Goal: Task Accomplishment & Management: Manage account settings

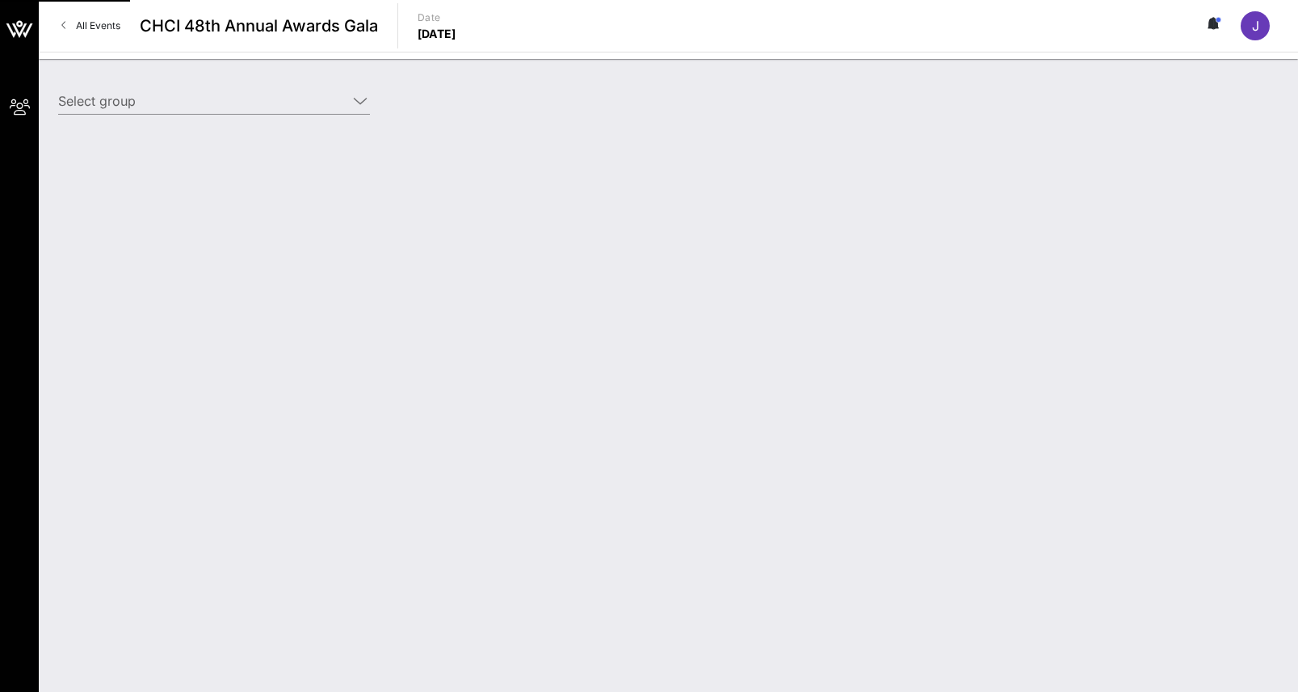
type input "Toyota (Toyota) [[PERSON_NAME], [PERSON_NAME][EMAIL_ADDRESS][PERSON_NAME][DOMAI…"
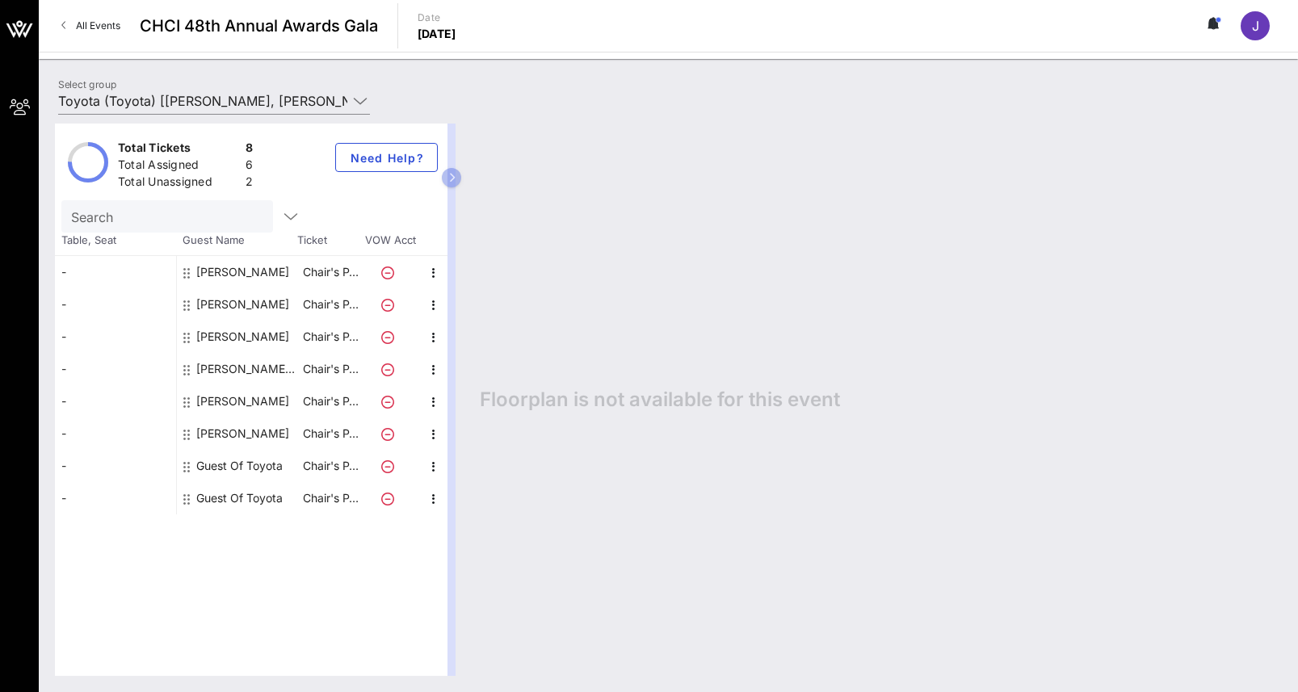
click at [226, 459] on div "Guest Of Toyota" at bounding box center [239, 466] width 86 height 32
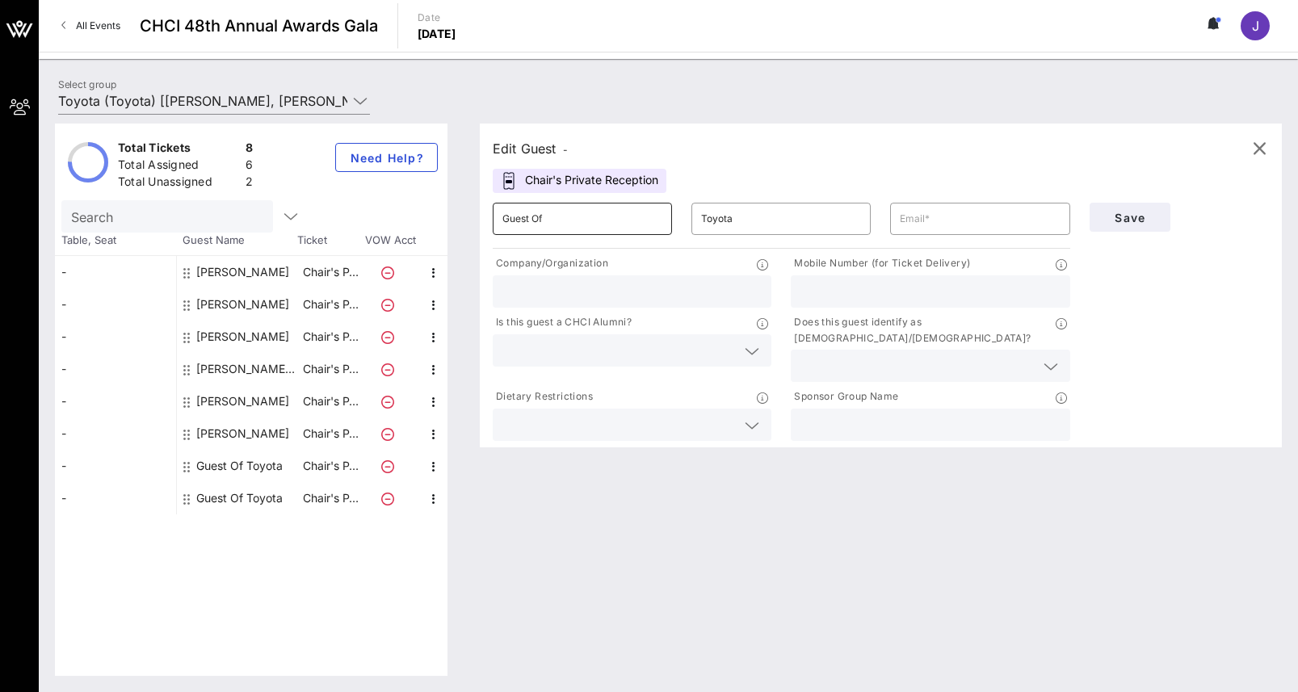
click at [586, 220] on input "Guest Of" at bounding box center [582, 219] width 160 height 26
drag, startPoint x: 614, startPoint y: 216, endPoint x: 442, endPoint y: 221, distance: 172.1
click at [442, 221] on div "Total Tickets 8 Total Assigned 6 Total Unassigned 2 Need Help? Search Table, Se…" at bounding box center [668, 400] width 1227 height 552
paste input "[PERSON_NAME]"
click at [566, 218] on input "[PERSON_NAME]" at bounding box center [582, 219] width 160 height 26
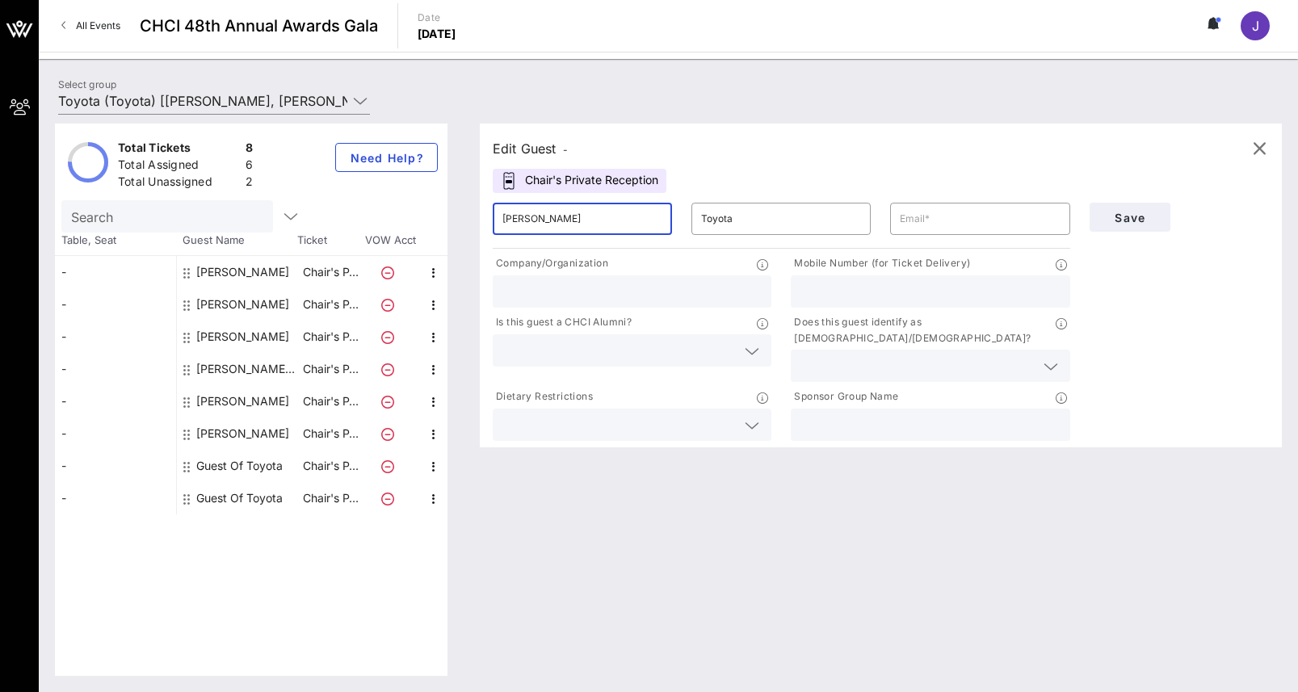
click at [566, 218] on input "[PERSON_NAME]" at bounding box center [582, 219] width 160 height 26
type input "[PERSON_NAME]"
click at [735, 221] on input "Toyota" at bounding box center [781, 219] width 160 height 26
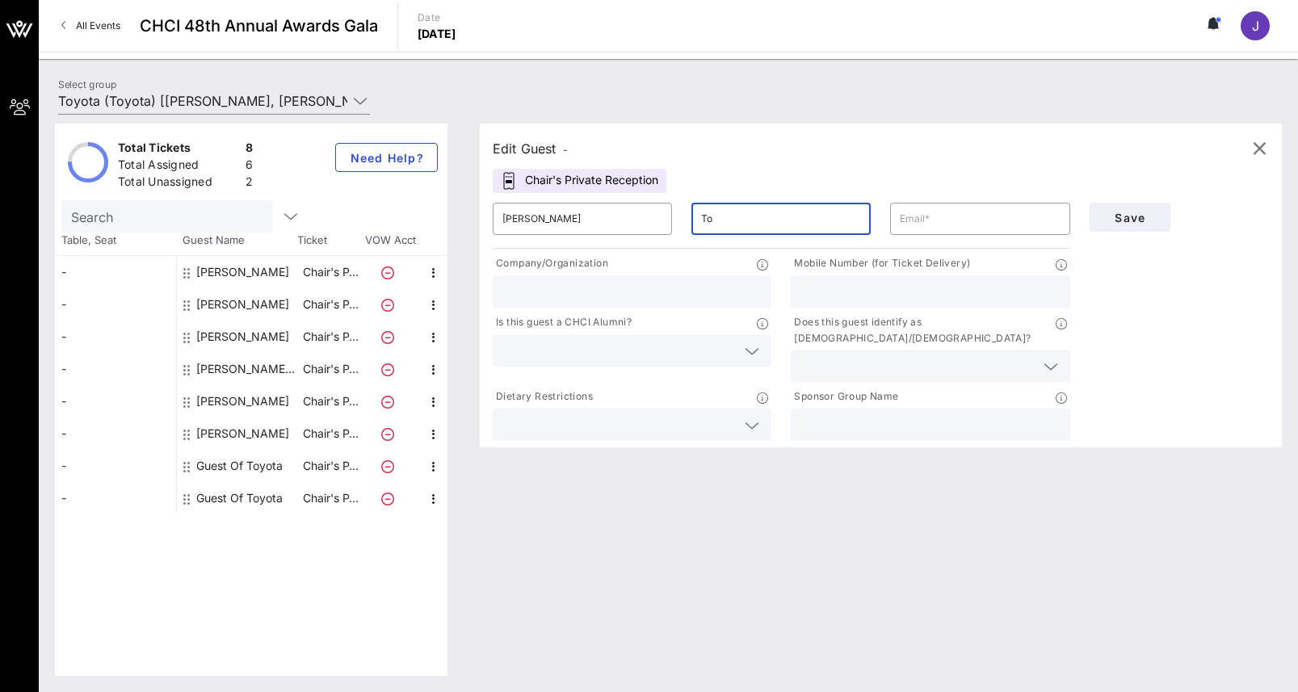
type input "T"
paste input "Luzincourt"
type input "Luzincourt"
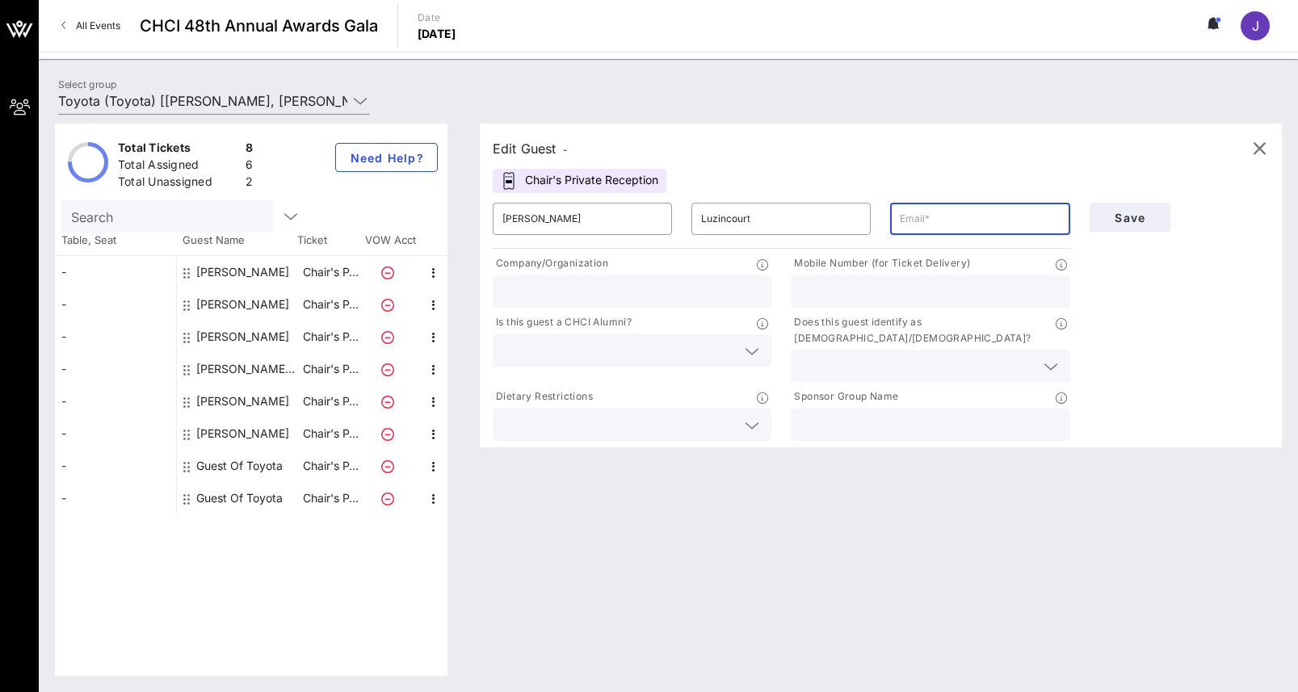
click at [1031, 215] on input "text" at bounding box center [980, 219] width 160 height 26
paste input "[PERSON_NAME][EMAIL_ADDRESS][PERSON_NAME][DOMAIN_NAME]"
type input "[PERSON_NAME][EMAIL_ADDRESS][PERSON_NAME][DOMAIN_NAME]"
click at [552, 295] on input "text" at bounding box center [631, 291] width 259 height 21
type input "Toyota"
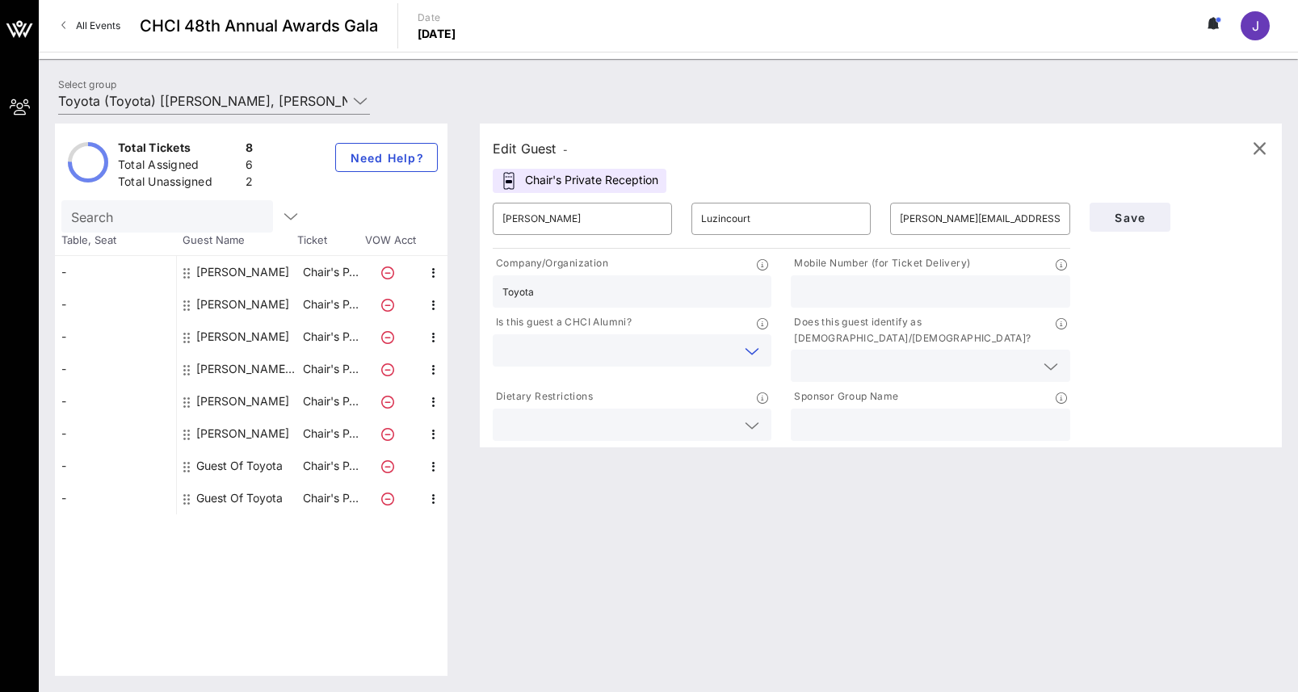
click at [592, 346] on input "text" at bounding box center [618, 350] width 233 height 21
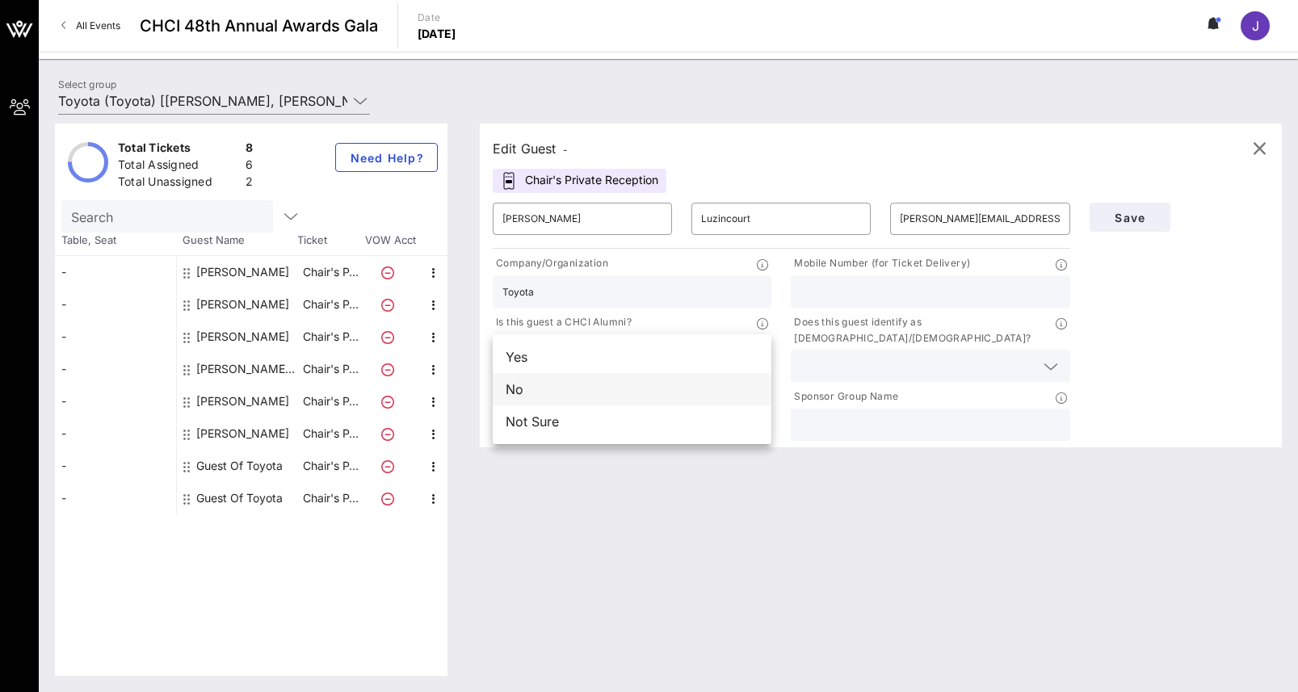
click at [523, 386] on div "No" at bounding box center [632, 389] width 279 height 32
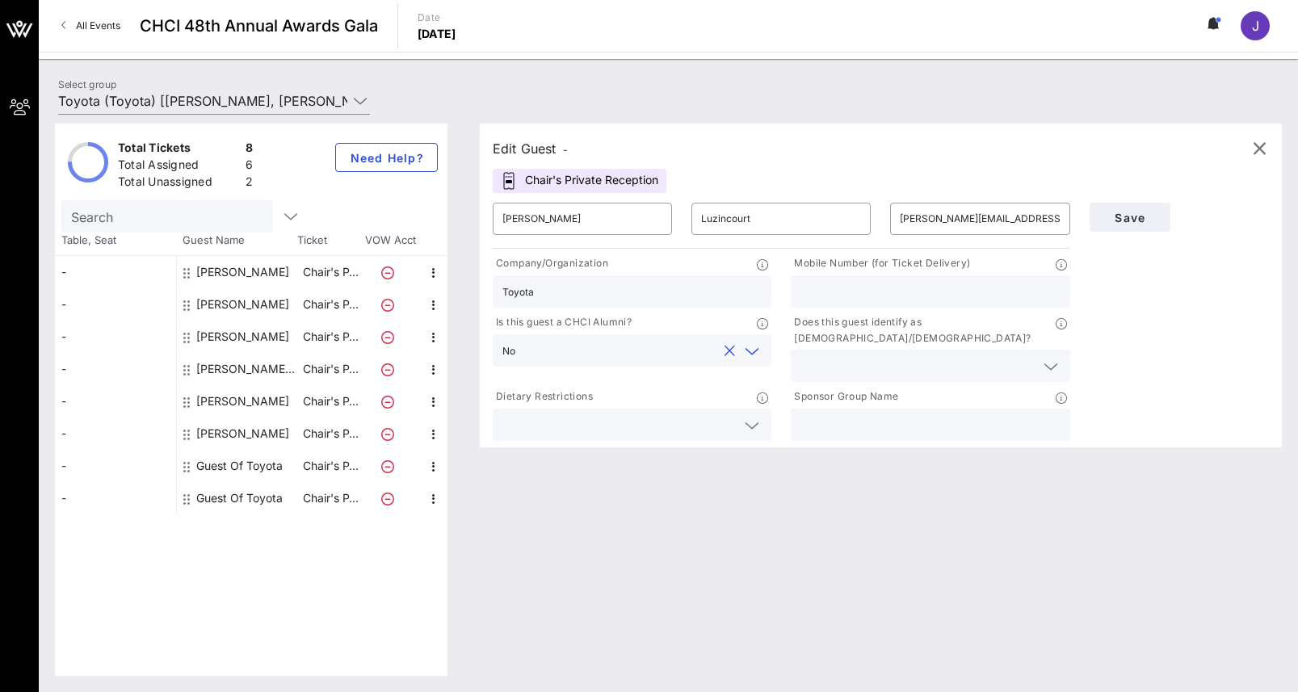
click at [532, 414] on input "text" at bounding box center [618, 424] width 233 height 21
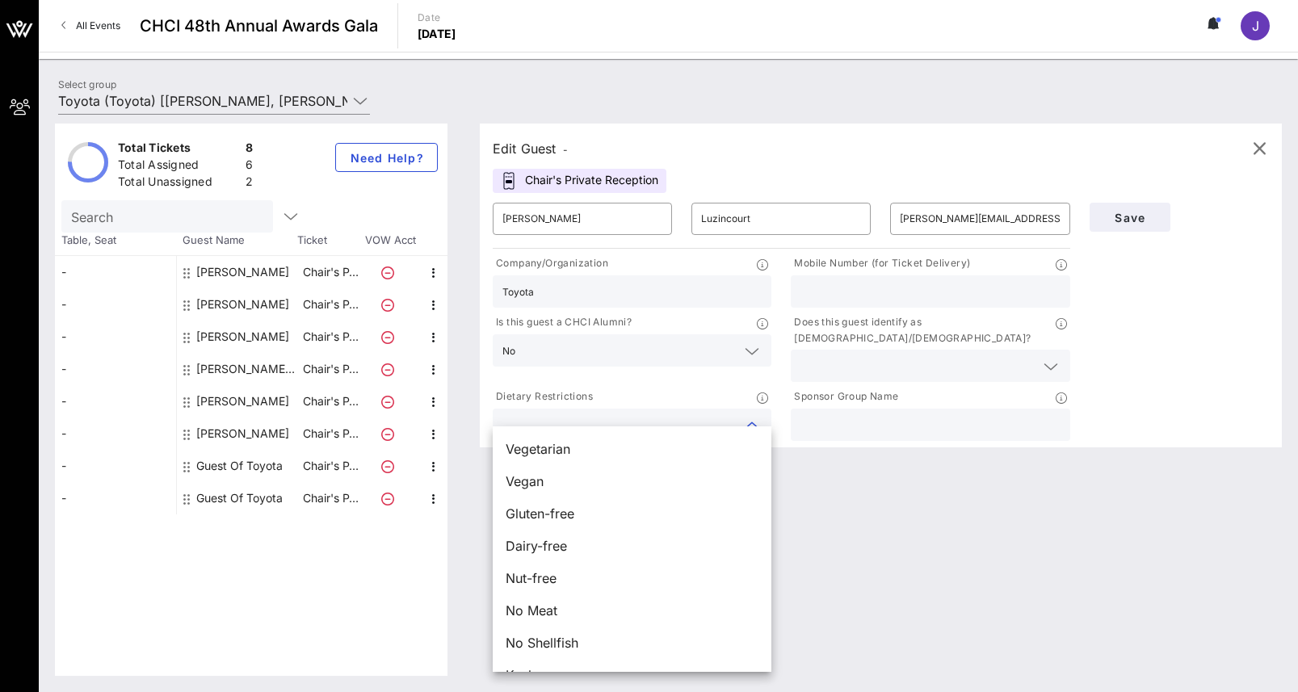
click at [870, 603] on div "Edit Guest - Chair's Private Reception ​ [PERSON_NAME] ​ [PERSON_NAME] ​ [PERSO…" at bounding box center [873, 400] width 818 height 552
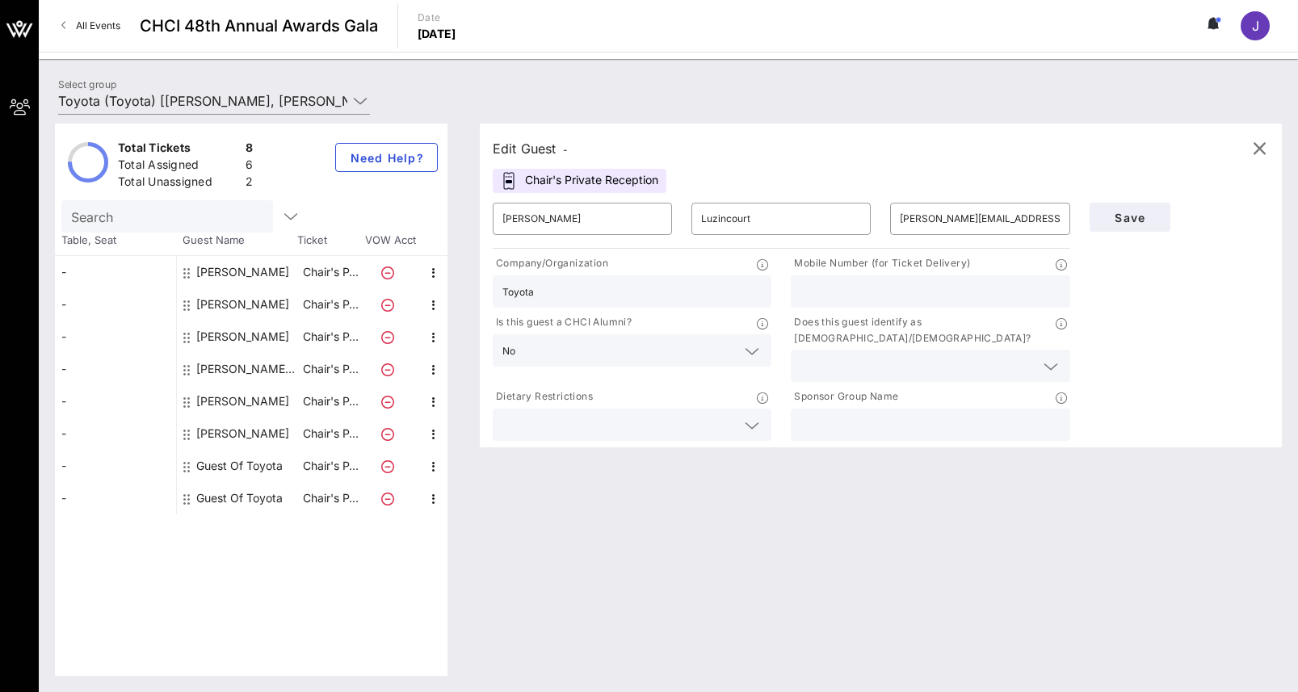
click at [862, 286] on input "text" at bounding box center [929, 291] width 259 height 21
paste input "[PHONE_NUMBER]"
click at [845, 294] on input "[PHONE_NUMBER]" at bounding box center [929, 291] width 259 height 21
click at [821, 292] on input "310-3577602" at bounding box center [929, 291] width 259 height 21
type input "3103577602"
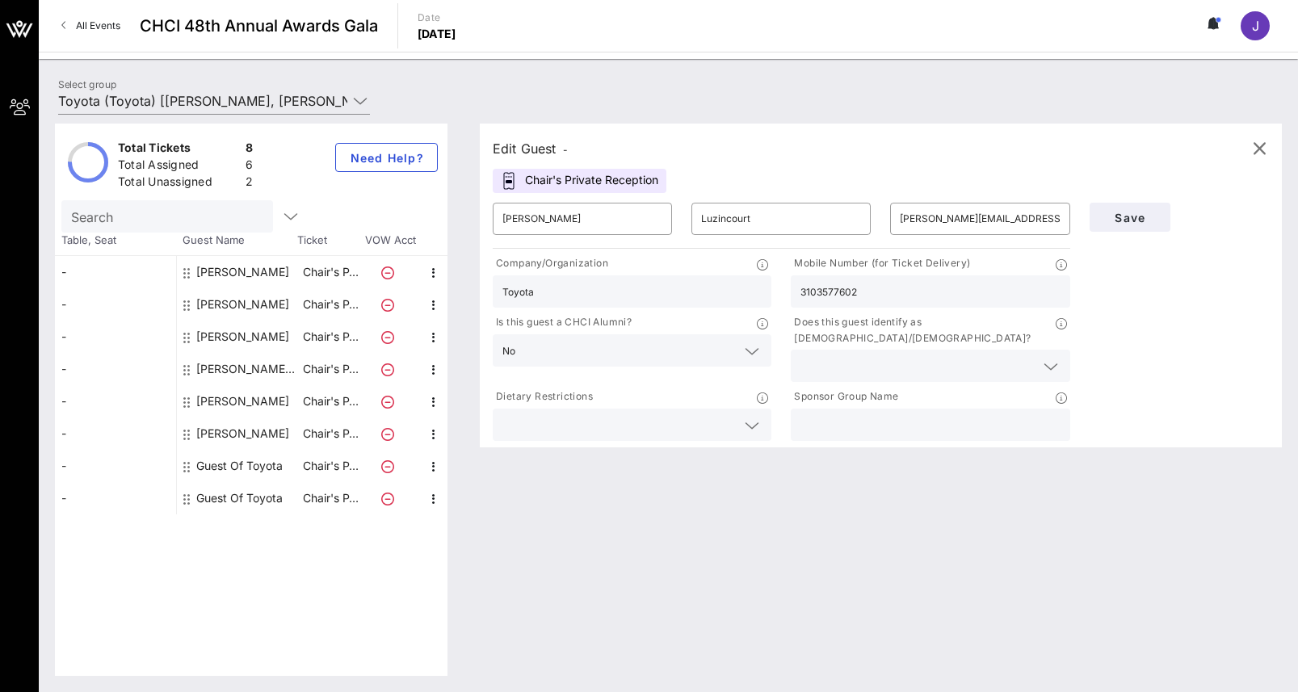
click at [854, 355] on input "text" at bounding box center [916, 365] width 233 height 21
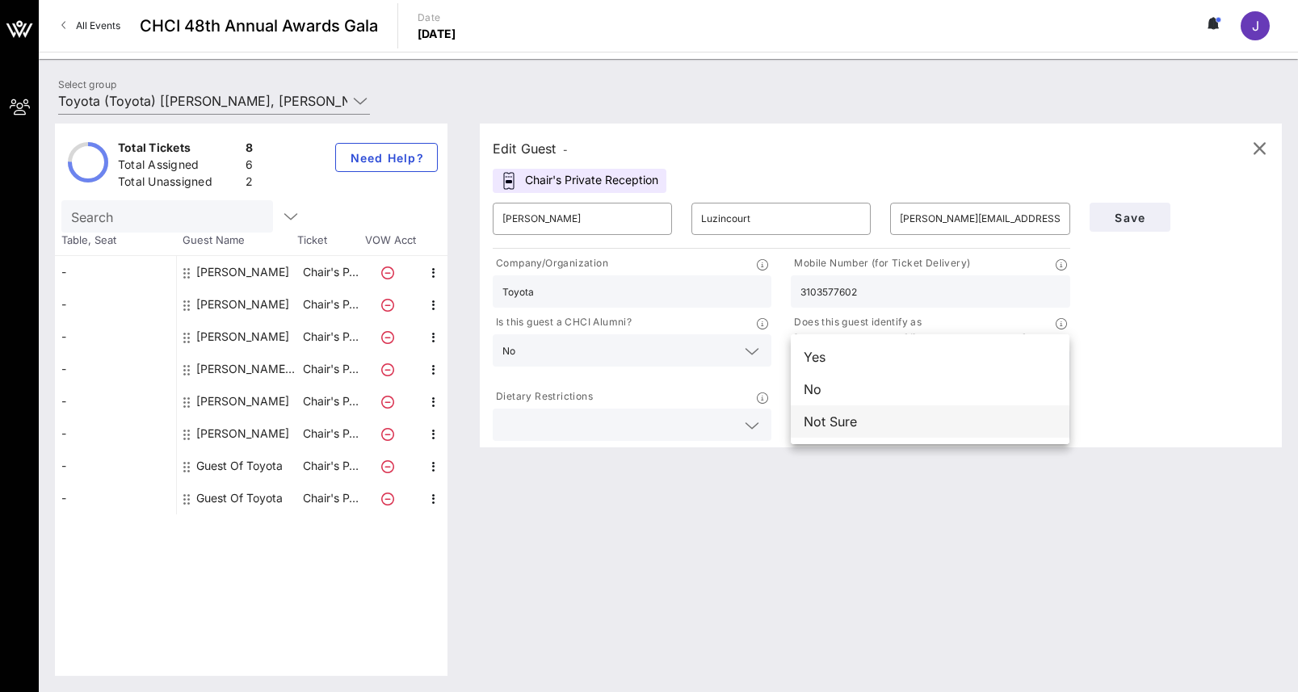
click at [830, 422] on div "Not Sure" at bounding box center [930, 421] width 279 height 32
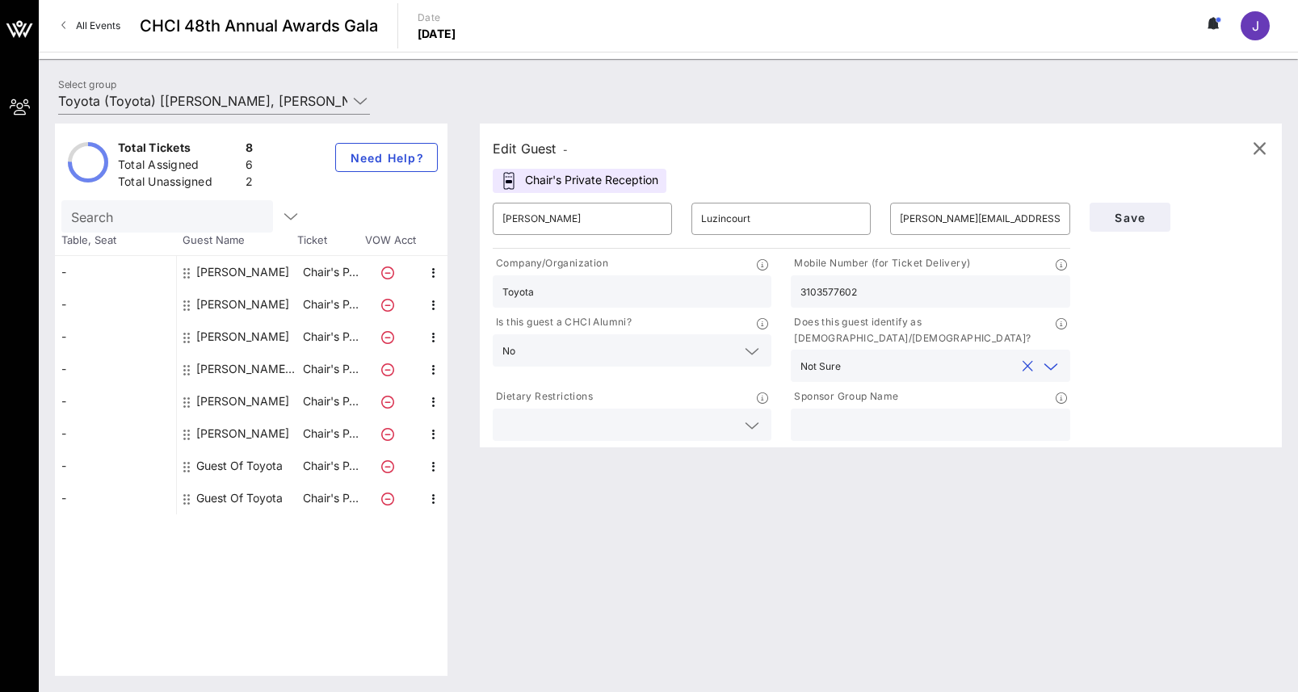
click at [838, 414] on input "text" at bounding box center [929, 424] width 259 height 21
type input "Toyota"
click at [1115, 213] on span "Save" at bounding box center [1129, 218] width 55 height 14
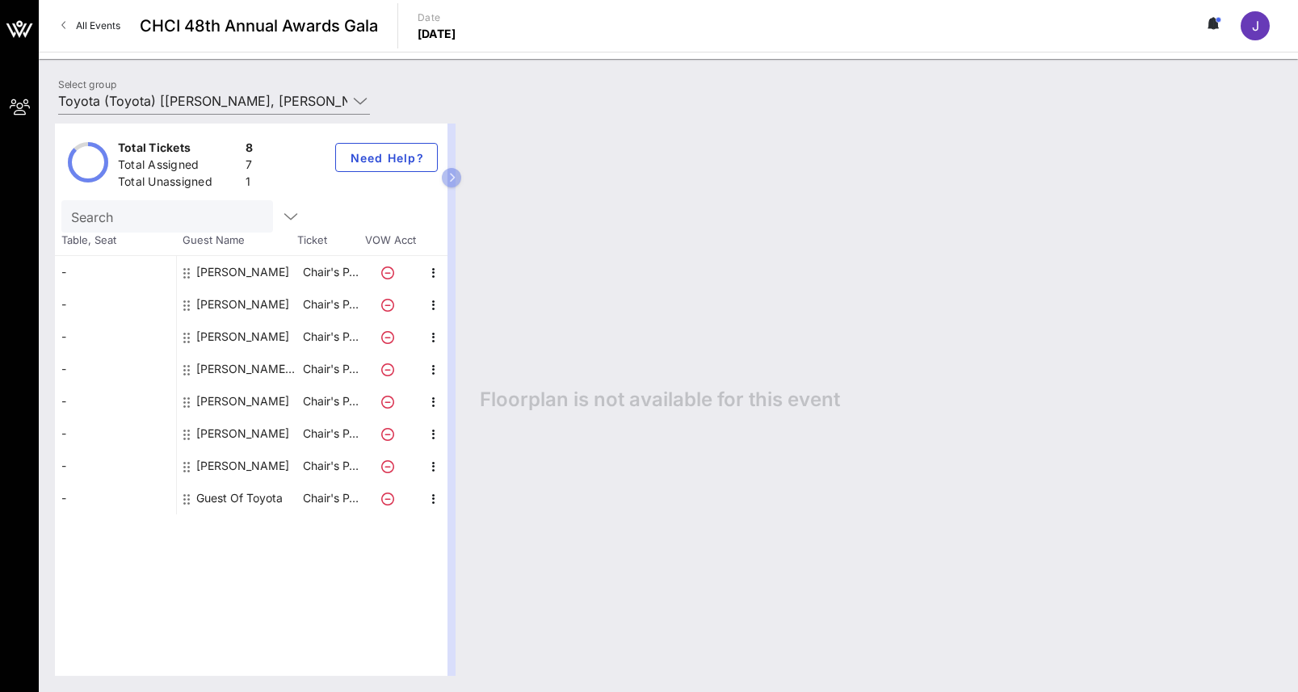
click at [211, 498] on div "Guest Of Toyota" at bounding box center [239, 498] width 86 height 32
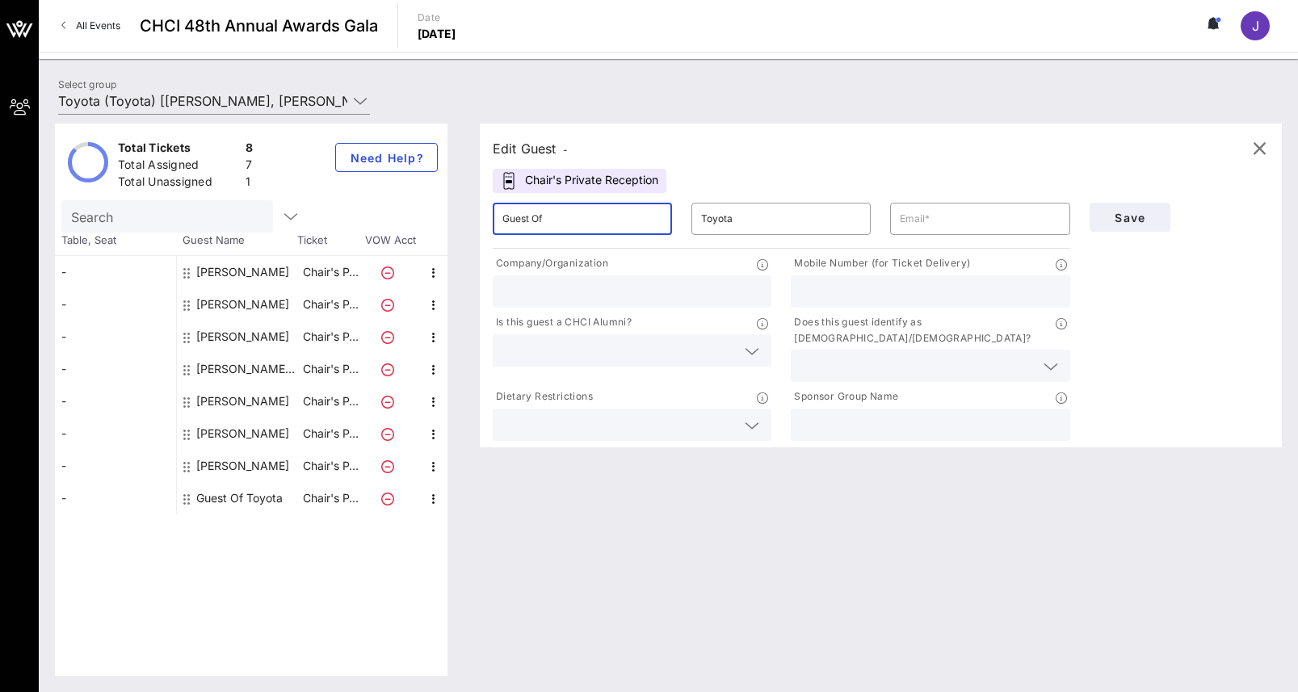
drag, startPoint x: 576, startPoint y: 227, endPoint x: 378, endPoint y: 205, distance: 199.1
click at [376, 204] on div "Total Tickets 8 Total Assigned 7 Total Unassigned 1 Need Help? Search Table, Se…" at bounding box center [668, 400] width 1227 height 552
drag, startPoint x: 677, startPoint y: 217, endPoint x: 652, endPoint y: 217, distance: 25.0
click at [652, 217] on div "​ [PERSON_NAME] ​ Toyota ​" at bounding box center [781, 219] width 597 height 52
drag, startPoint x: 535, startPoint y: 221, endPoint x: 620, endPoint y: 236, distance: 86.8
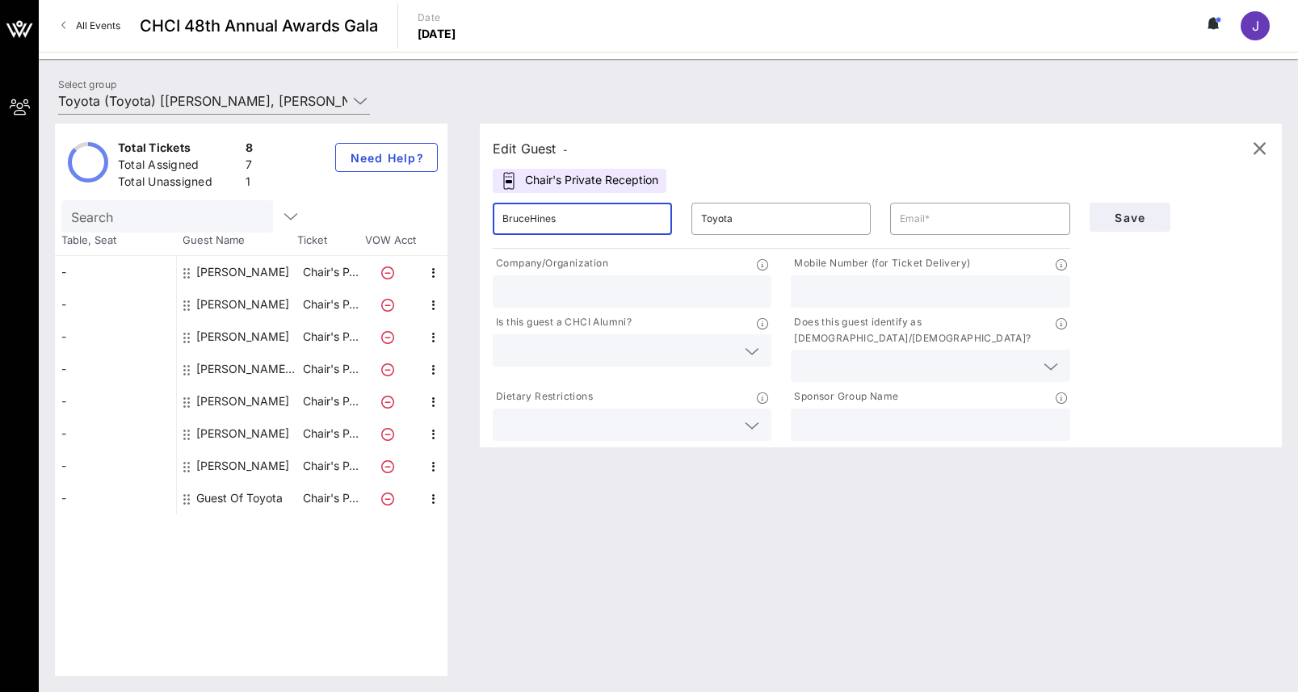
click at [619, 234] on div "BruceHines" at bounding box center [582, 219] width 160 height 32
type input "[PERSON_NAME]"
click at [737, 218] on input "Toyota" at bounding box center [781, 219] width 160 height 26
drag, startPoint x: 737, startPoint y: 218, endPoint x: 663, endPoint y: 210, distance: 73.9
click at [663, 210] on div "​ [PERSON_NAME] ​ Toyota ​" at bounding box center [781, 219] width 597 height 52
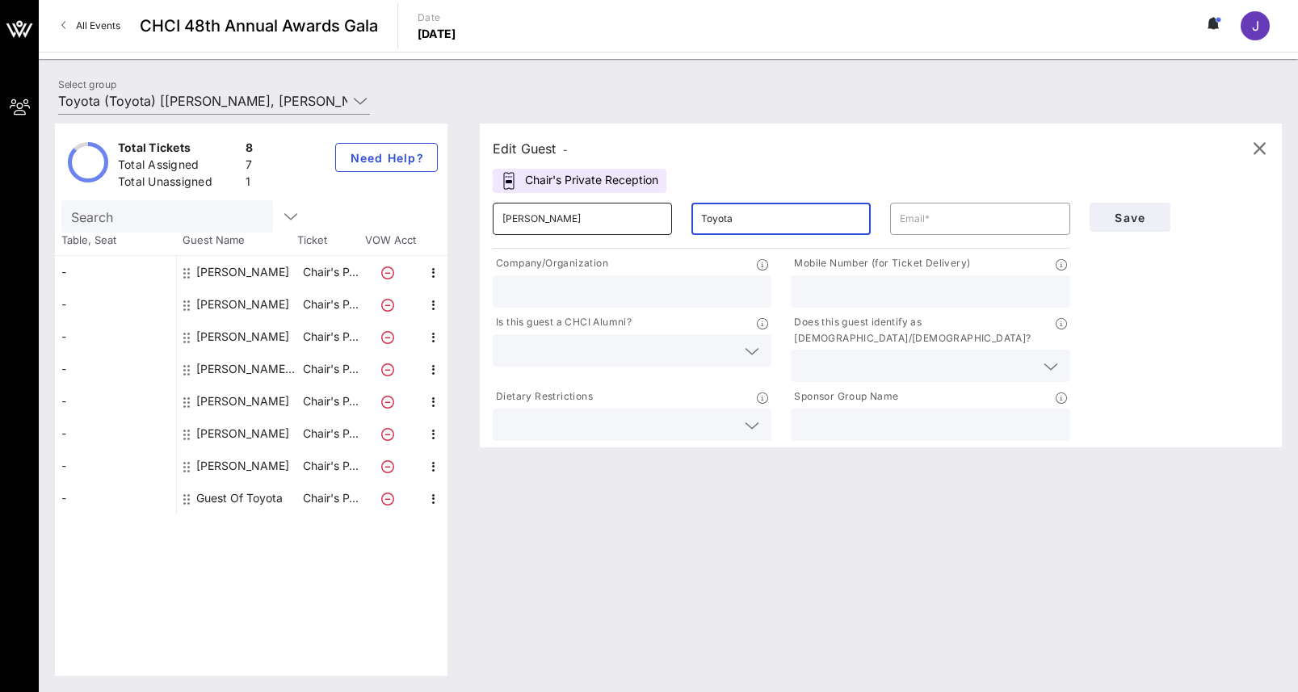
paste input "[PERSON_NAME]"
type input "[PERSON_NAME]"
click at [946, 218] on input "text" at bounding box center [980, 219] width 160 height 26
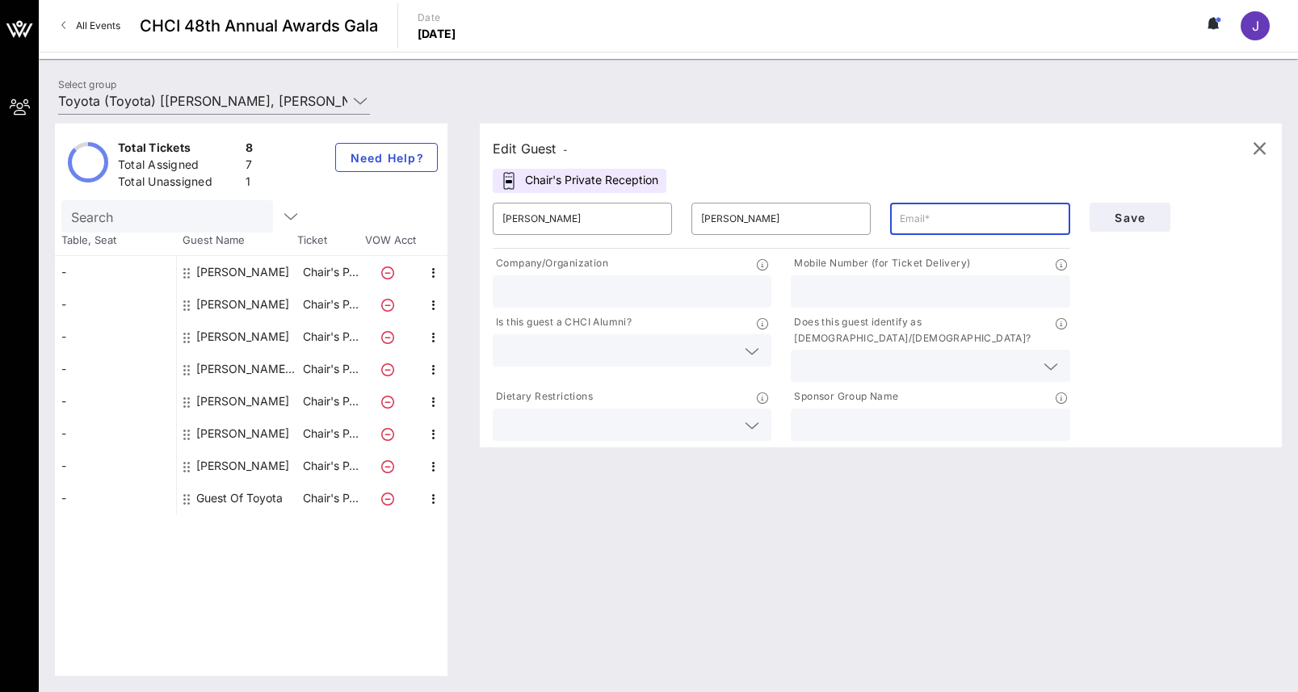
paste input "[PERSON_NAME][EMAIL_ADDRESS][PERSON_NAME][DOMAIN_NAME]"
type input "[PERSON_NAME][EMAIL_ADDRESS][PERSON_NAME][DOMAIN_NAME]"
click at [532, 290] on input "text" at bounding box center [631, 291] width 259 height 21
type input "Toyota"
click at [515, 368] on div "Is this guest a CHCI Alumni?" at bounding box center [632, 348] width 298 height 74
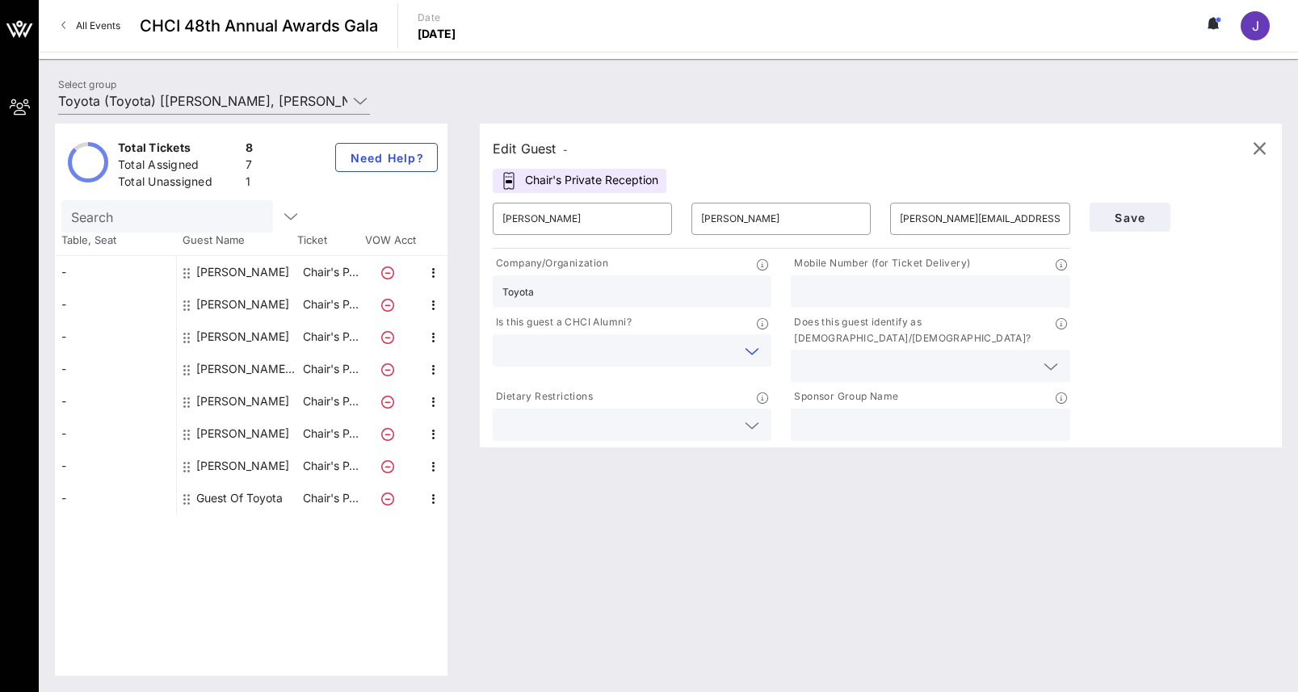
click at [538, 349] on input "text" at bounding box center [618, 350] width 233 height 21
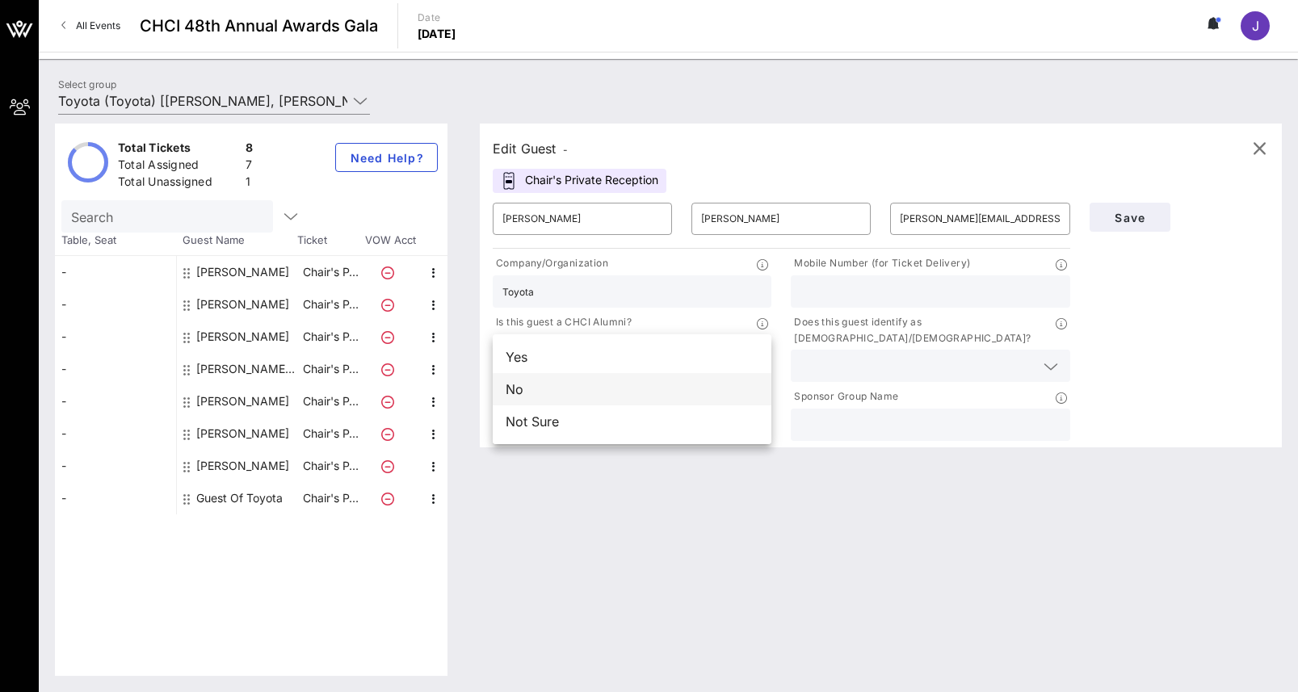
click at [541, 388] on div "No" at bounding box center [632, 389] width 279 height 32
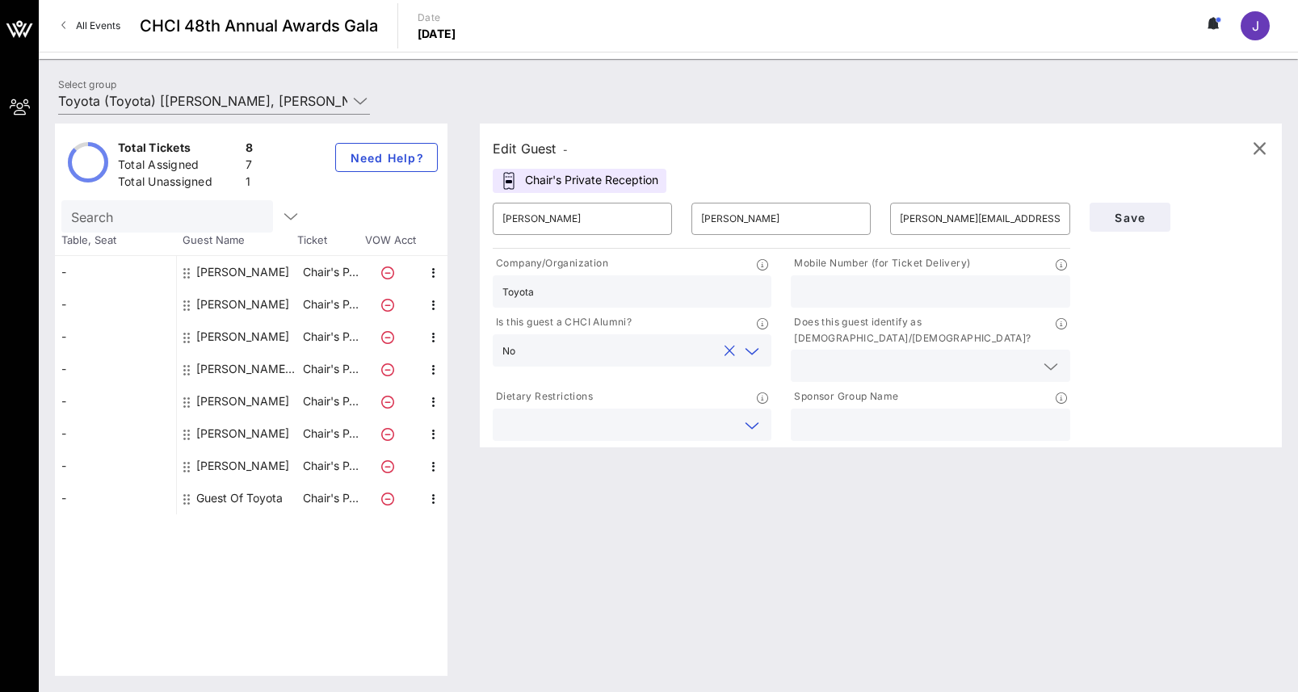
click at [553, 417] on input "text" at bounding box center [618, 424] width 233 height 21
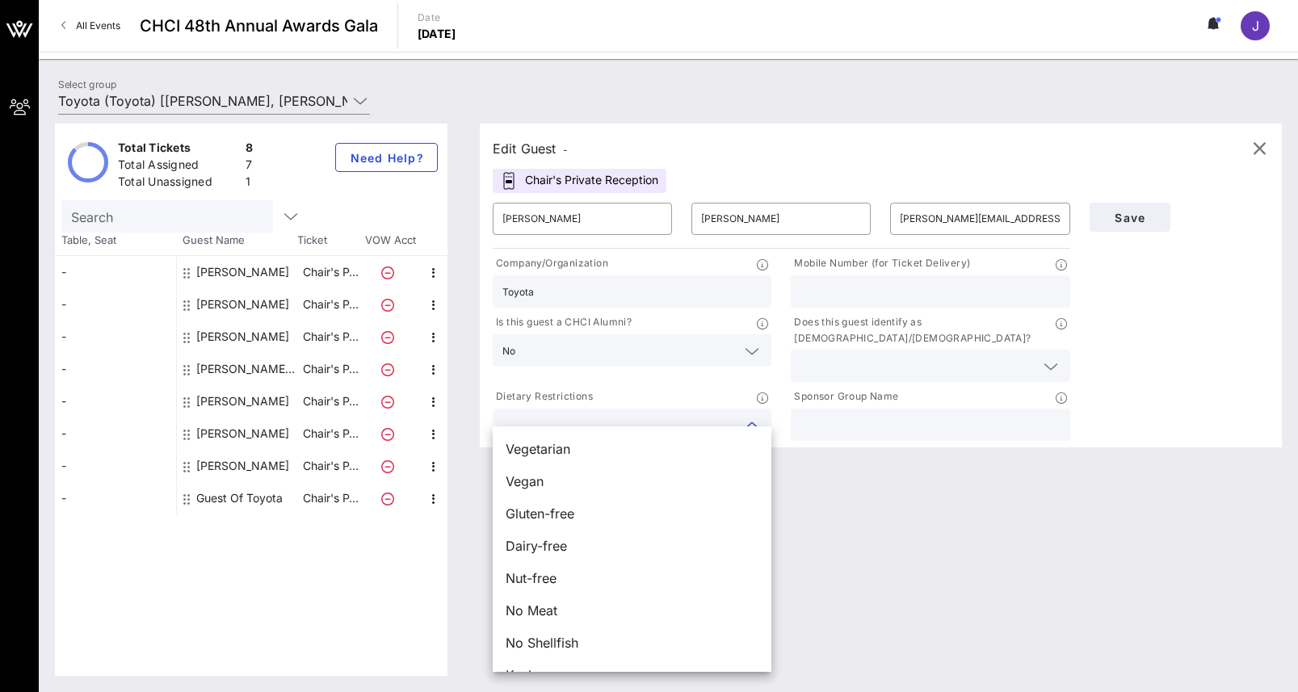
click at [871, 290] on input "text" at bounding box center [929, 291] width 259 height 21
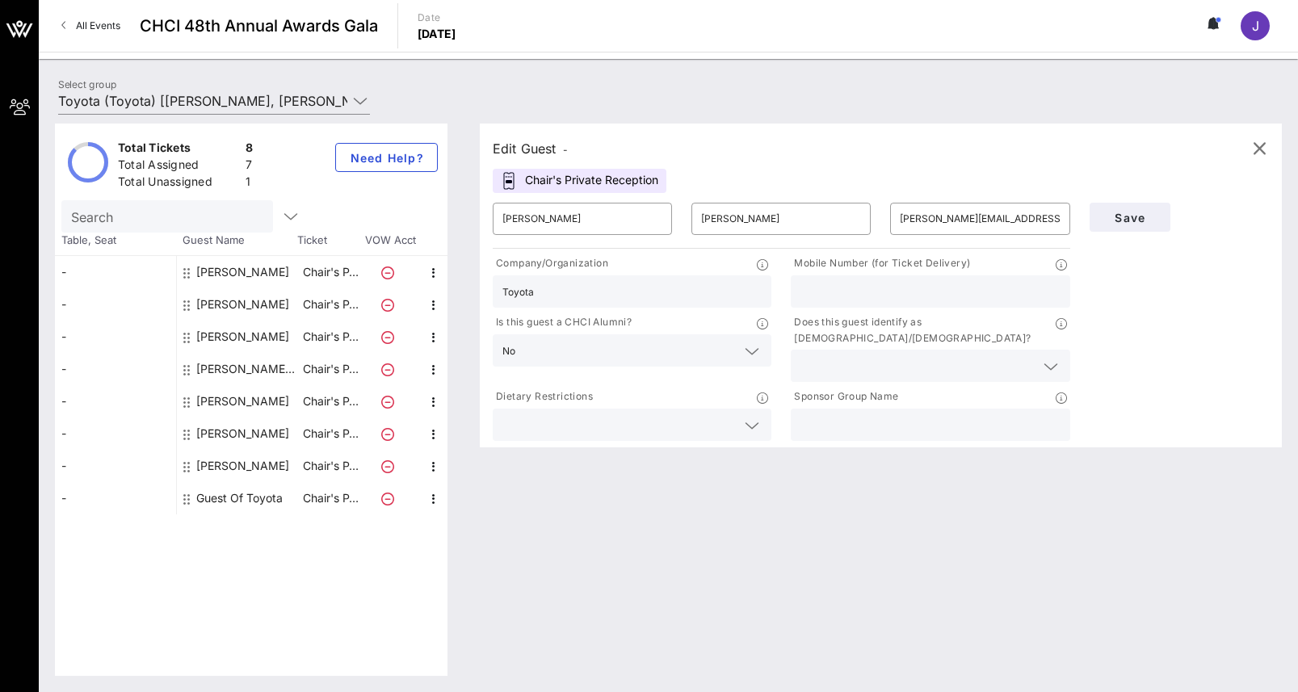
paste input "(630) 248 – 6901"
drag, startPoint x: 857, startPoint y: 290, endPoint x: 959, endPoint y: 307, distance: 103.2
click at [858, 290] on input "(630) 248 – 6901" at bounding box center [929, 291] width 259 height 21
click at [829, 292] on input "[PHONE_NUMBER]" at bounding box center [929, 291] width 259 height 21
click at [806, 292] on input "(6302486901" at bounding box center [929, 291] width 259 height 21
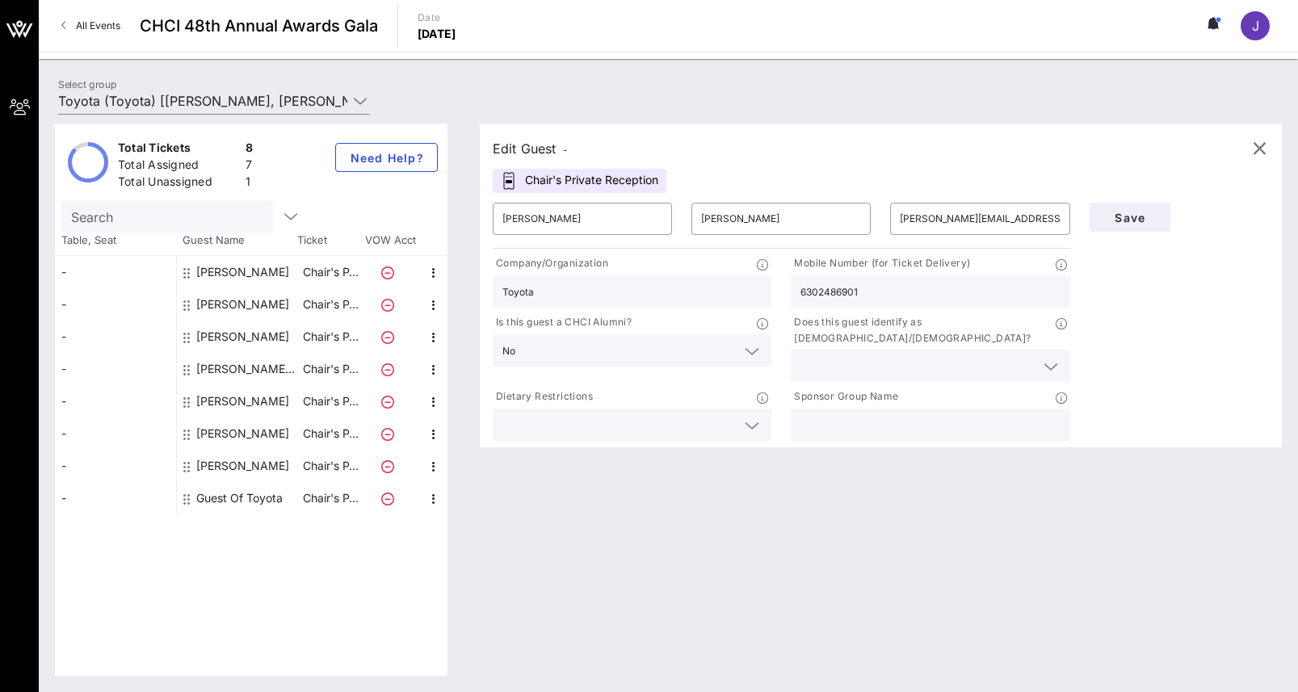
type input "6302486901"
click at [842, 355] on input "text" at bounding box center [916, 365] width 233 height 21
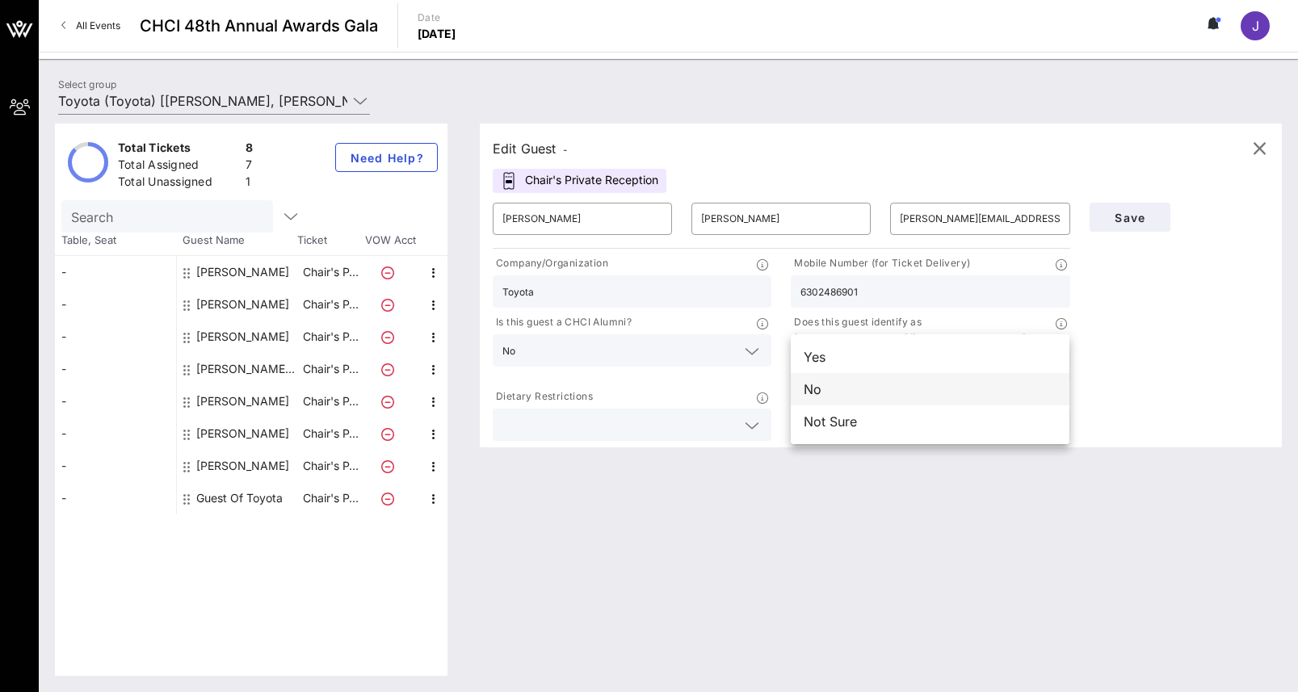
click at [833, 389] on div "No" at bounding box center [930, 389] width 279 height 32
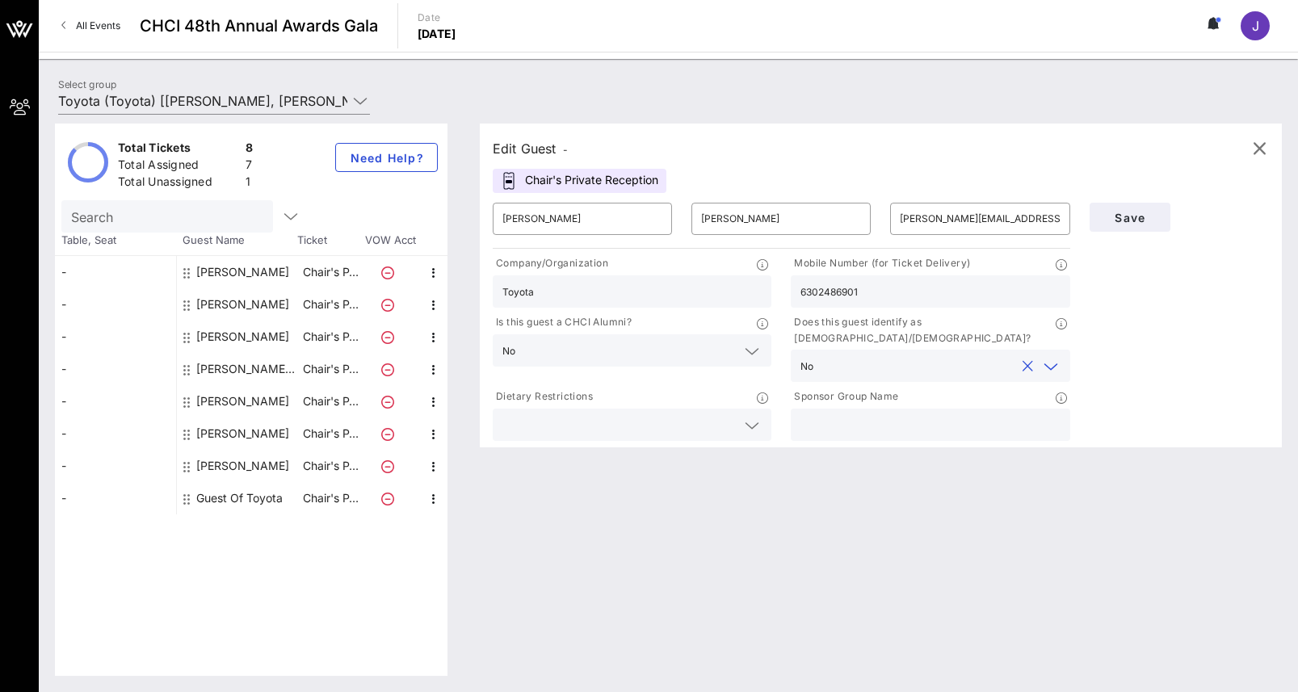
click at [841, 414] on input "text" at bounding box center [929, 424] width 259 height 21
type input "Toyota"
click at [1132, 224] on span "Save" at bounding box center [1129, 218] width 55 height 14
